Goal: Find specific page/section: Find specific page/section

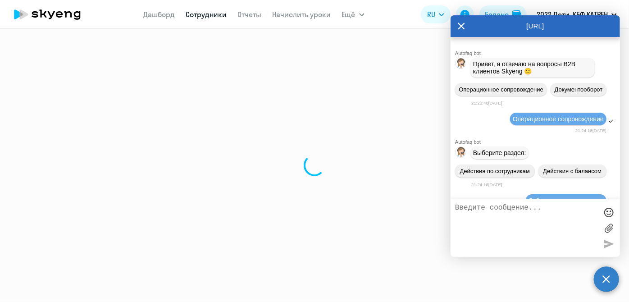
select select "30"
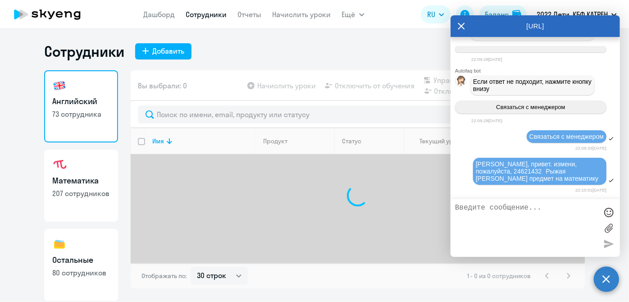
scroll to position [78, 0]
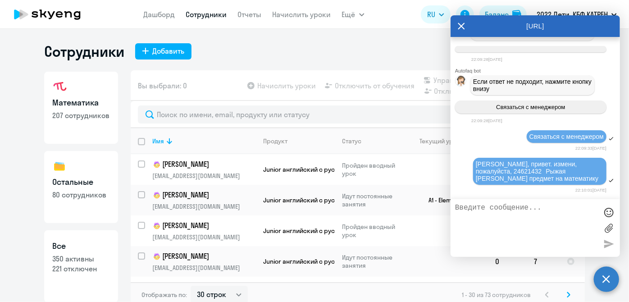
click at [73, 269] on p "221 отключен" at bounding box center [81, 269] width 58 height 10
select select "30"
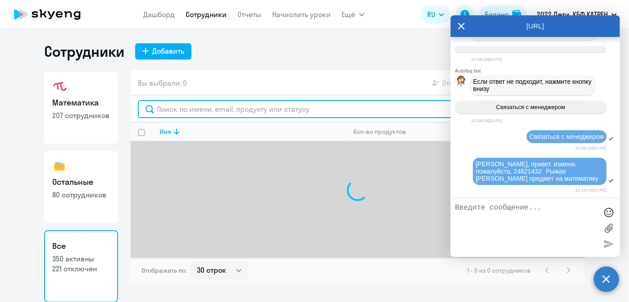
click at [199, 107] on input "text" at bounding box center [358, 109] width 440 height 18
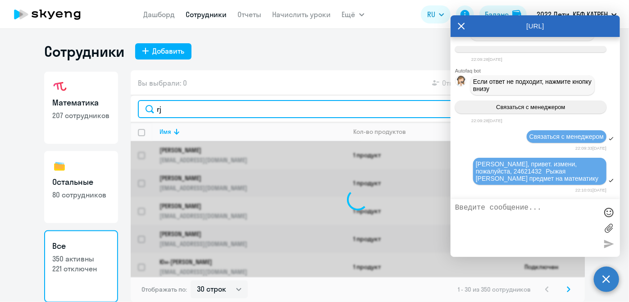
type input "r"
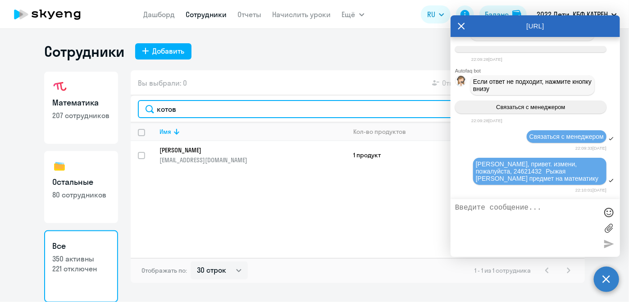
type input "котов"
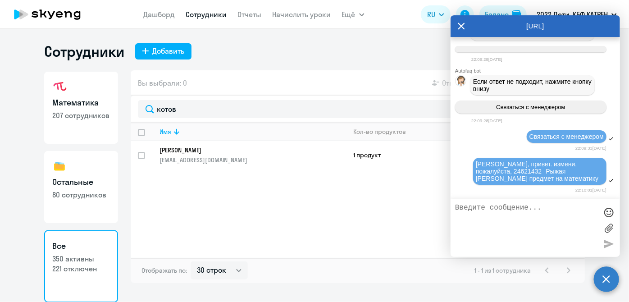
click at [462, 24] on icon at bounding box center [461, 26] width 7 height 22
click at [607, 280] on circle at bounding box center [606, 278] width 25 height 25
click at [197, 159] on p "[EMAIL_ADDRESS][DOMAIN_NAME]" at bounding box center [253, 160] width 186 height 8
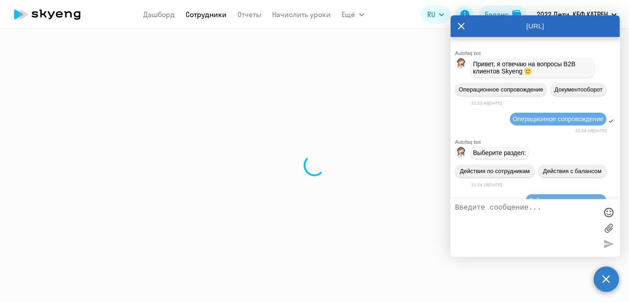
select select "math"
